Goal: Information Seeking & Learning: Learn about a topic

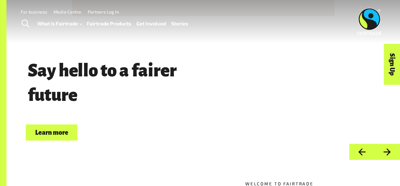
click at [96, 25] on link "Fairtrade Products" at bounding box center [109, 23] width 44 height 9
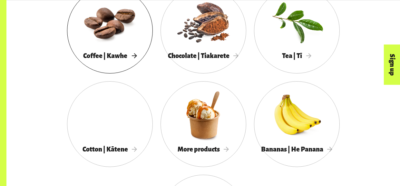
scroll to position [594, 0]
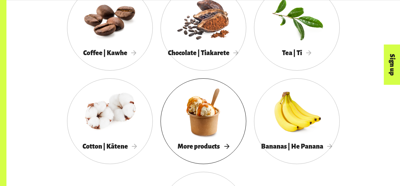
click at [192, 104] on div at bounding box center [203, 112] width 86 height 56
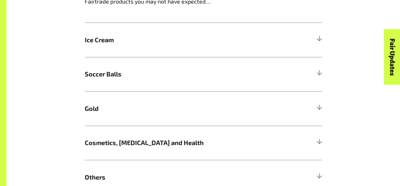
scroll to position [462, 0]
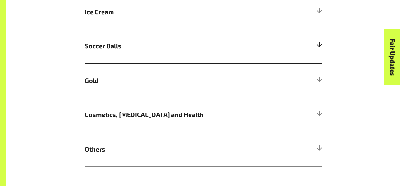
click at [318, 48] on div at bounding box center [319, 46] width 6 height 6
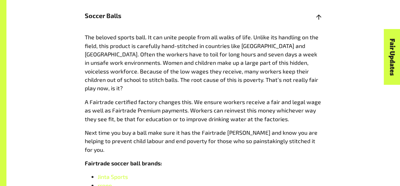
scroll to position [493, 0]
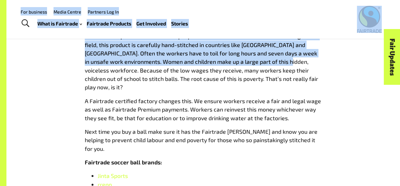
drag, startPoint x: 128, startPoint y: 33, endPoint x: 269, endPoint y: 64, distance: 144.2
click at [269, 64] on span "The beloved sports ball. It can unite people from all walks of life. Unlike its…" at bounding box center [201, 62] width 233 height 58
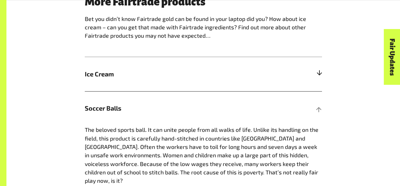
click at [238, 74] on span "Ice Cream" at bounding box center [174, 74] width 178 height 10
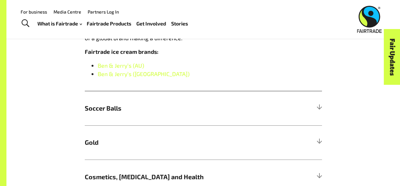
scroll to position [476, 0]
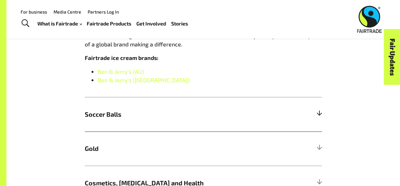
click at [156, 118] on span "Soccer Balls" at bounding box center [174, 114] width 178 height 10
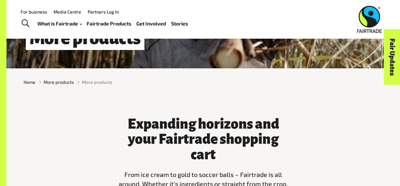
scroll to position [20, 0]
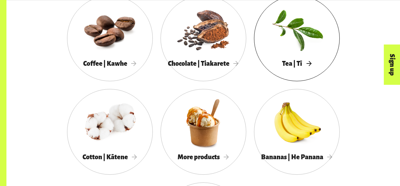
scroll to position [598, 0]
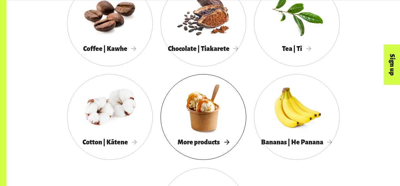
click at [227, 136] on div "More products" at bounding box center [203, 142] width 86 height 13
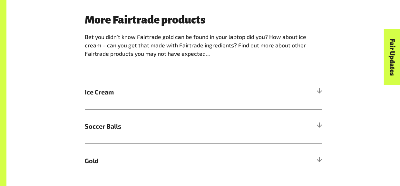
scroll to position [393, 0]
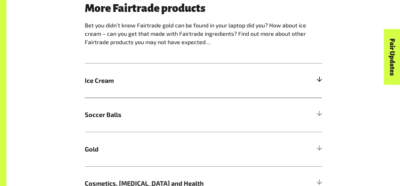
click at [156, 73] on h5 "Ice Cream" at bounding box center [203, 80] width 237 height 34
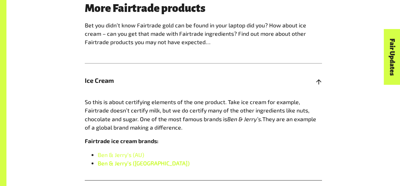
click at [122, 164] on link "Ben & Jerry’s ([GEOGRAPHIC_DATA])" at bounding box center [144, 162] width 92 height 7
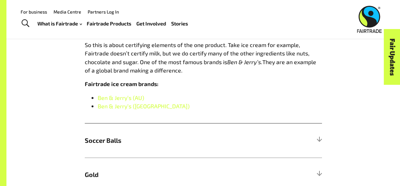
scroll to position [439, 0]
